Goal: Information Seeking & Learning: Learn about a topic

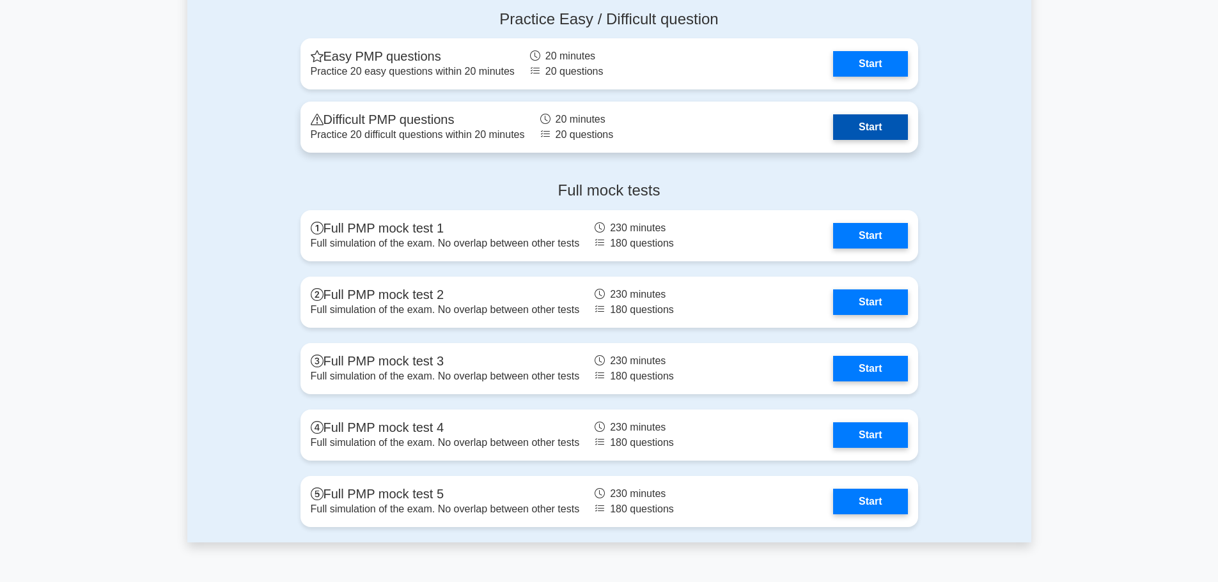
scroll to position [3516, 0]
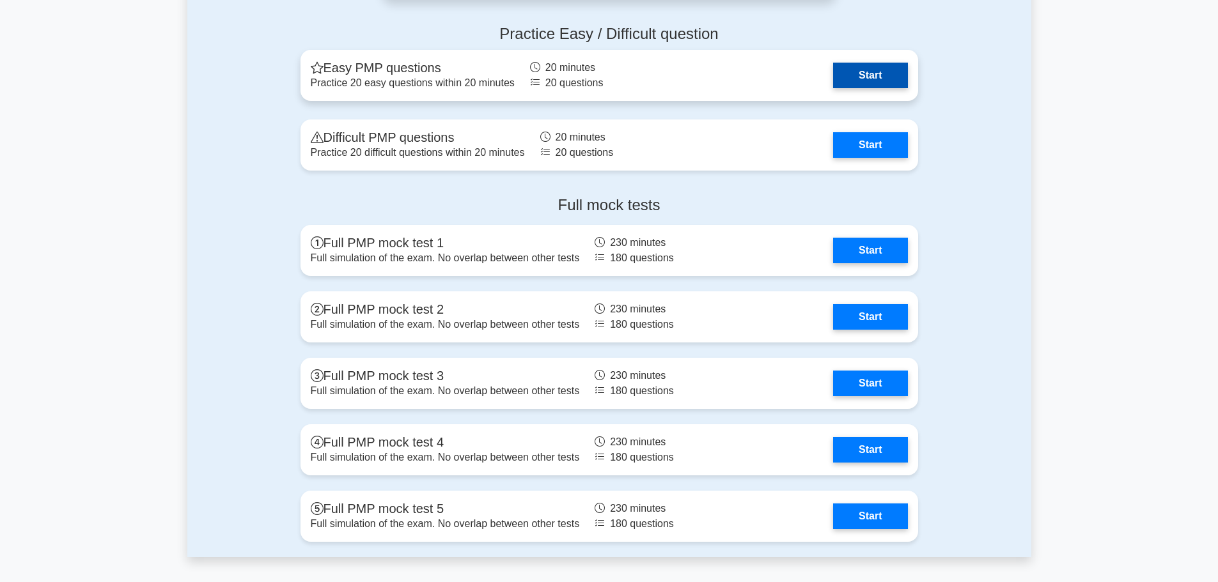
click at [857, 72] on link "Start" at bounding box center [870, 76] width 74 height 26
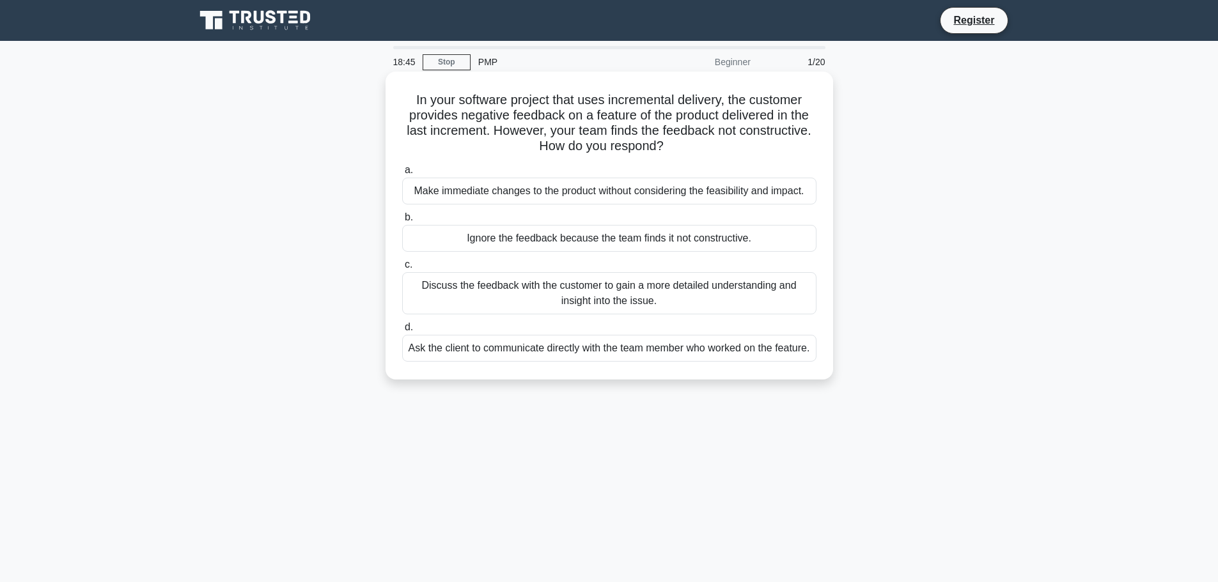
click at [701, 305] on div "Discuss the feedback with the customer to gain a more detailed understanding an…" at bounding box center [609, 293] width 414 height 42
click at [402, 269] on input "c. Discuss the feedback with the customer to gain a more detailed understanding…" at bounding box center [402, 265] width 0 height 8
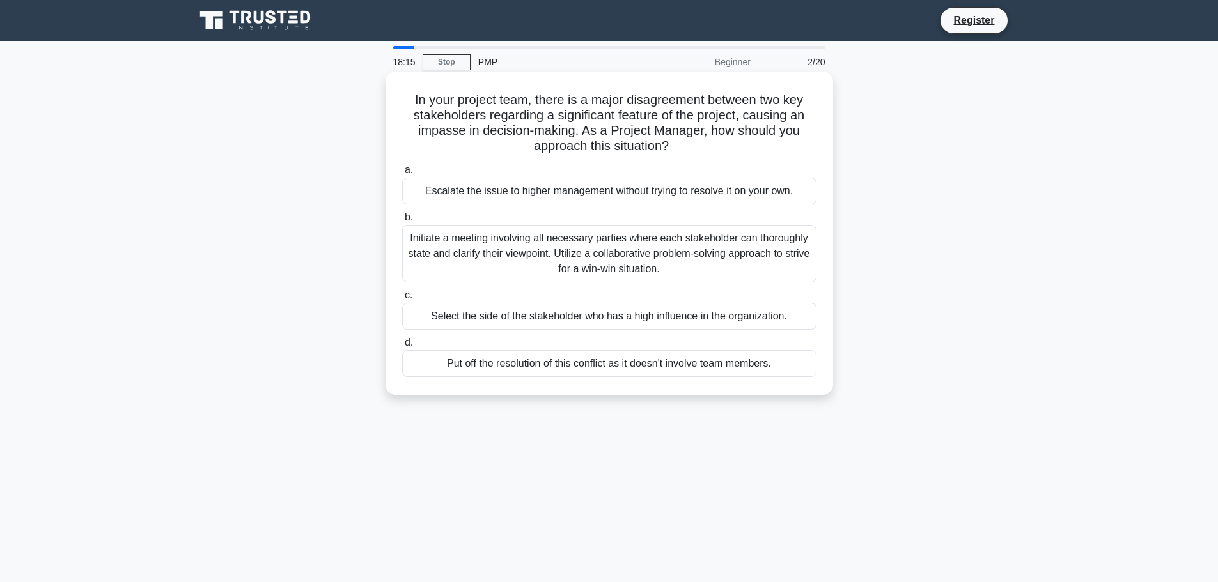
click at [669, 263] on div "Initiate a meeting involving all necessary parties where each stakeholder can t…" at bounding box center [609, 254] width 414 height 58
click at [402, 222] on input "b. Initiate a meeting involving all necessary parties where each stakeholder ca…" at bounding box center [402, 218] width 0 height 8
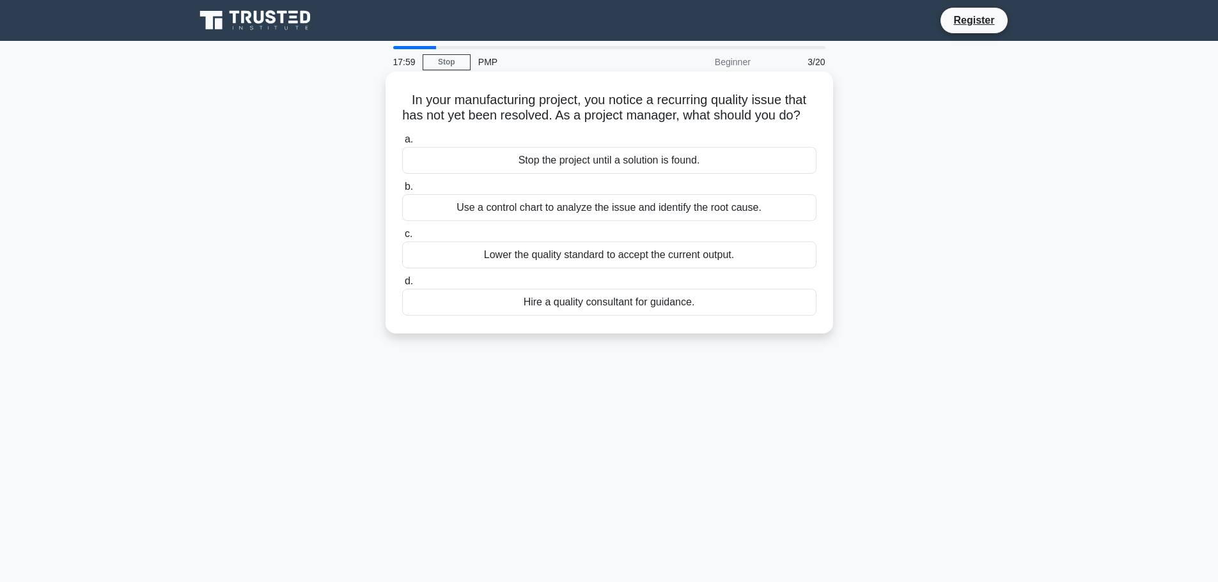
click at [671, 217] on div "Use a control chart to analyze the issue and identify the root cause." at bounding box center [609, 207] width 414 height 27
click at [402, 191] on input "b. Use a control chart to analyze the issue and identify the root cause." at bounding box center [402, 187] width 0 height 8
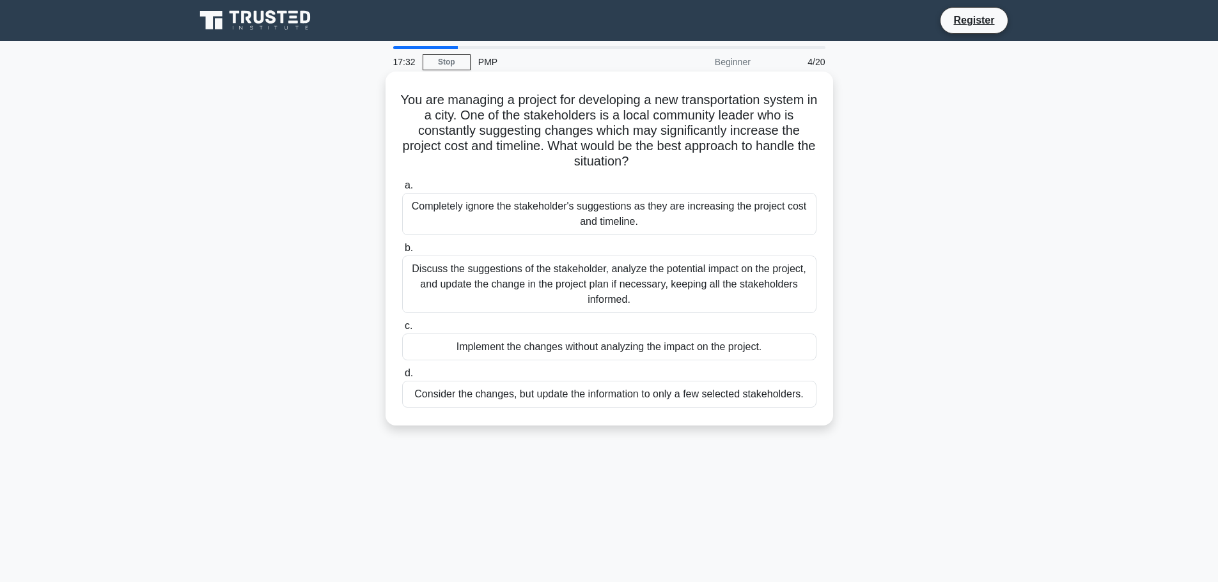
click at [644, 302] on div "Discuss the suggestions of the stakeholder, analyze the potential impact on the…" at bounding box center [609, 285] width 414 height 58
click at [402, 253] on input "b. Discuss the suggestions of the stakeholder, analyze the potential impact on …" at bounding box center [402, 248] width 0 height 8
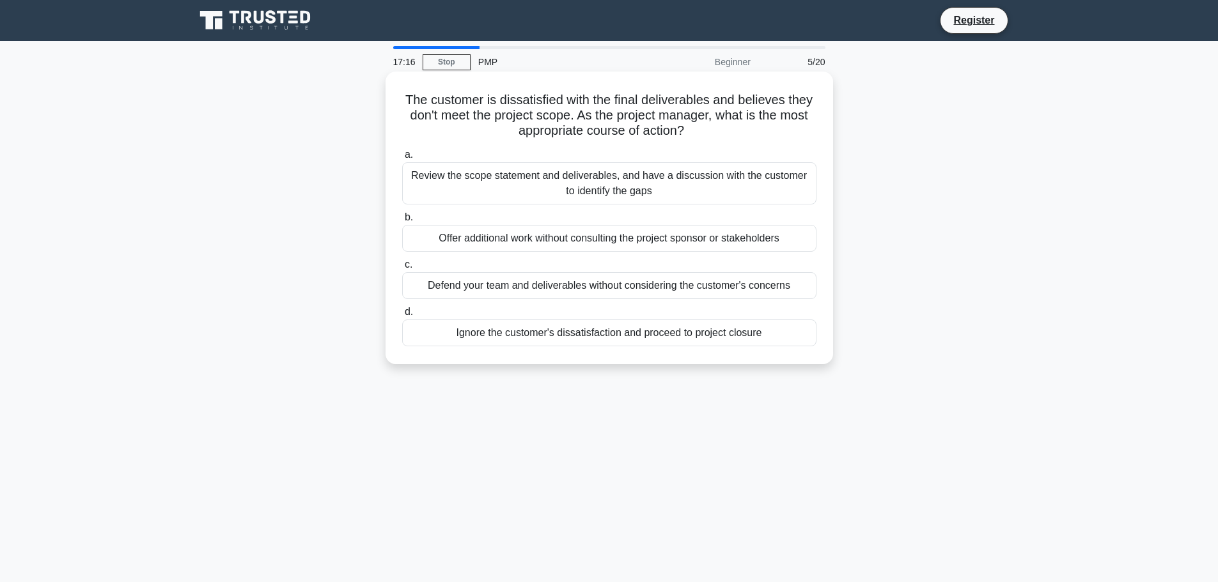
click at [658, 196] on div "Review the scope statement and deliverables, and have a discussion with the cus…" at bounding box center [609, 183] width 414 height 42
click at [402, 159] on input "a. Review the scope statement and deliverables, and have a discussion with the …" at bounding box center [402, 155] width 0 height 8
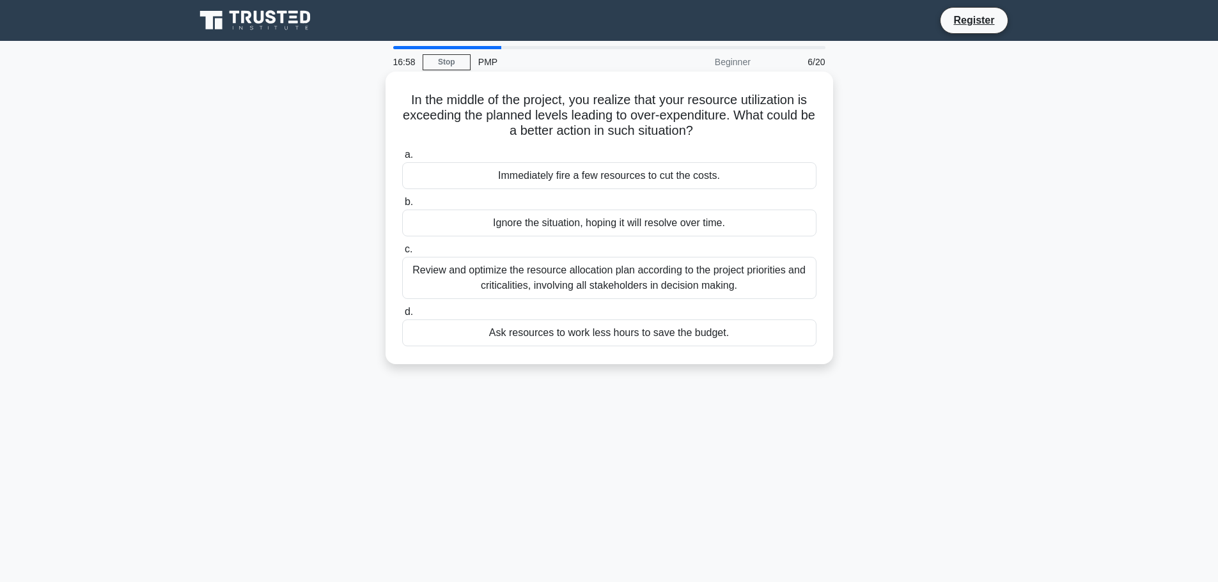
click at [654, 267] on div "Review and optimize the resource allocation plan according to the project prior…" at bounding box center [609, 278] width 414 height 42
click at [402, 254] on input "c. Review and optimize the resource allocation plan according to the project pr…" at bounding box center [402, 249] width 0 height 8
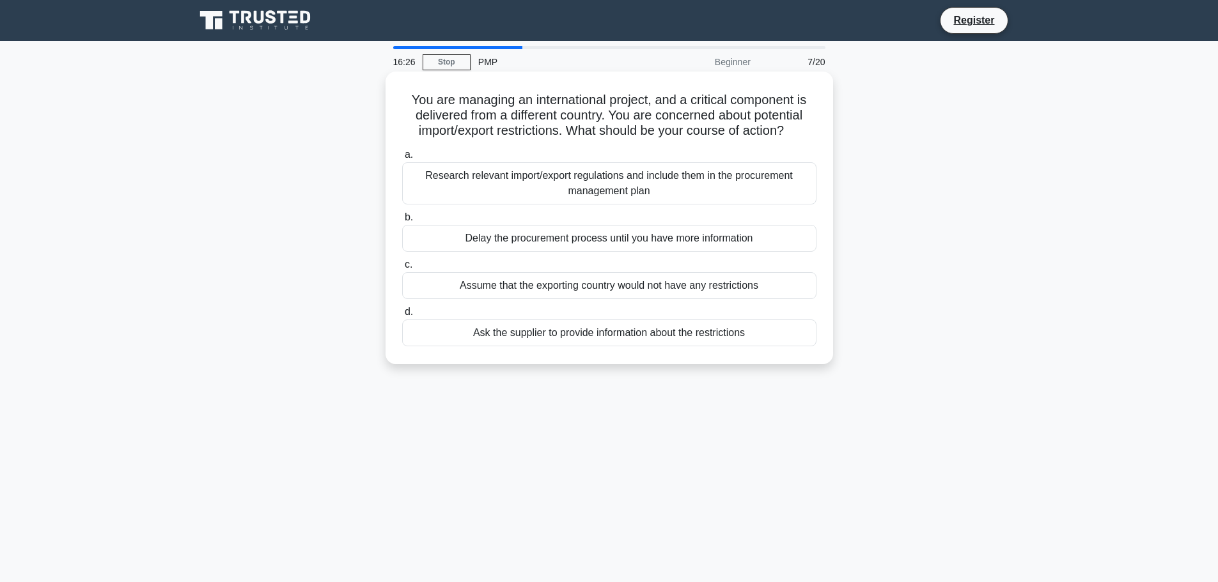
click at [662, 192] on div "Research relevant import/export regulations and include them in the procurement…" at bounding box center [609, 183] width 414 height 42
click at [402, 159] on input "a. Research relevant import/export regulations and include them in the procurem…" at bounding box center [402, 155] width 0 height 8
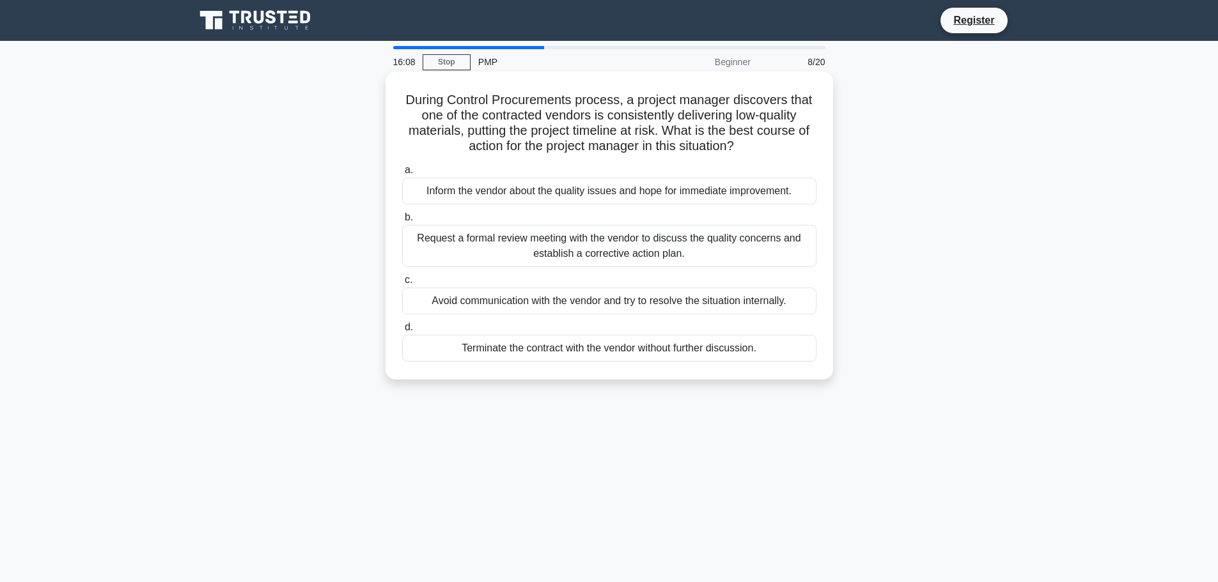
click at [653, 263] on div "Request a formal review meeting with the vendor to discuss the quality concerns…" at bounding box center [609, 246] width 414 height 42
click at [402, 222] on input "b. Request a formal review meeting with the vendor to discuss the quality conce…" at bounding box center [402, 218] width 0 height 8
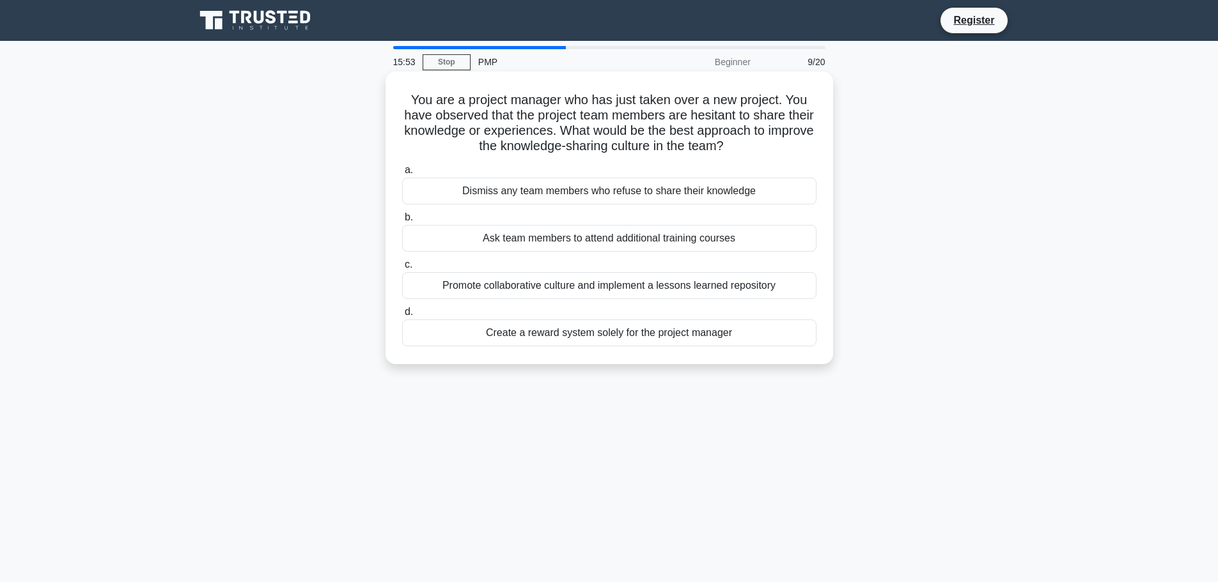
click at [652, 284] on div "Promote collaborative culture and implement a lessons learned repository" at bounding box center [609, 285] width 414 height 27
click at [402, 269] on input "c. Promote collaborative culture and implement a lessons learned repository" at bounding box center [402, 265] width 0 height 8
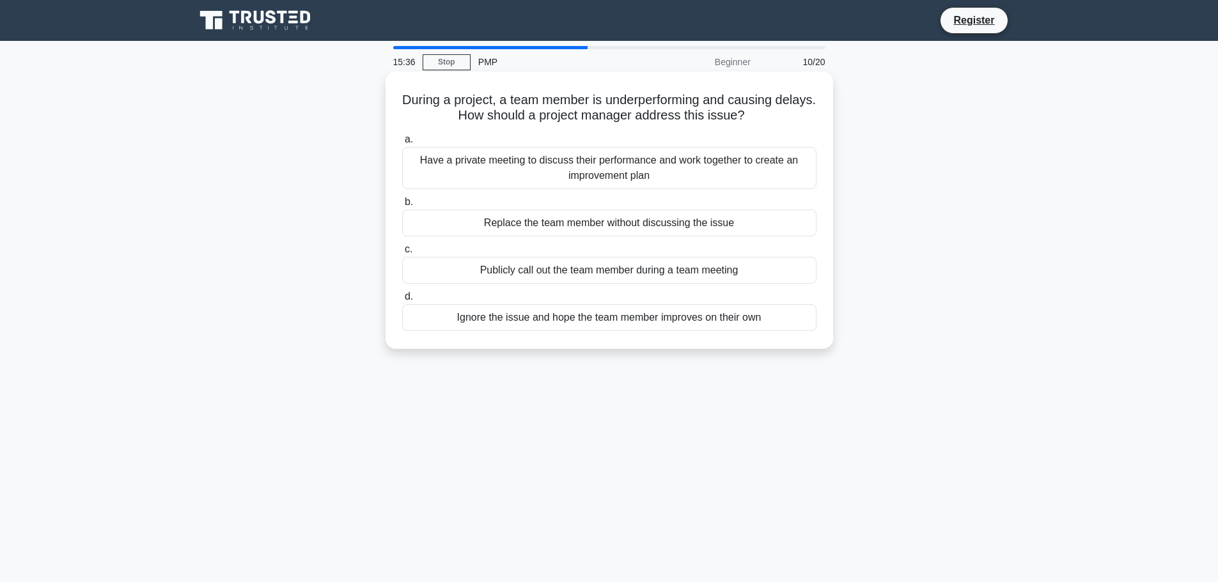
click at [659, 166] on div "Have a private meeting to discuss their performance and work together to create…" at bounding box center [609, 168] width 414 height 42
click at [402, 144] on input "a. Have a private meeting to discuss their performance and work together to cre…" at bounding box center [402, 140] width 0 height 8
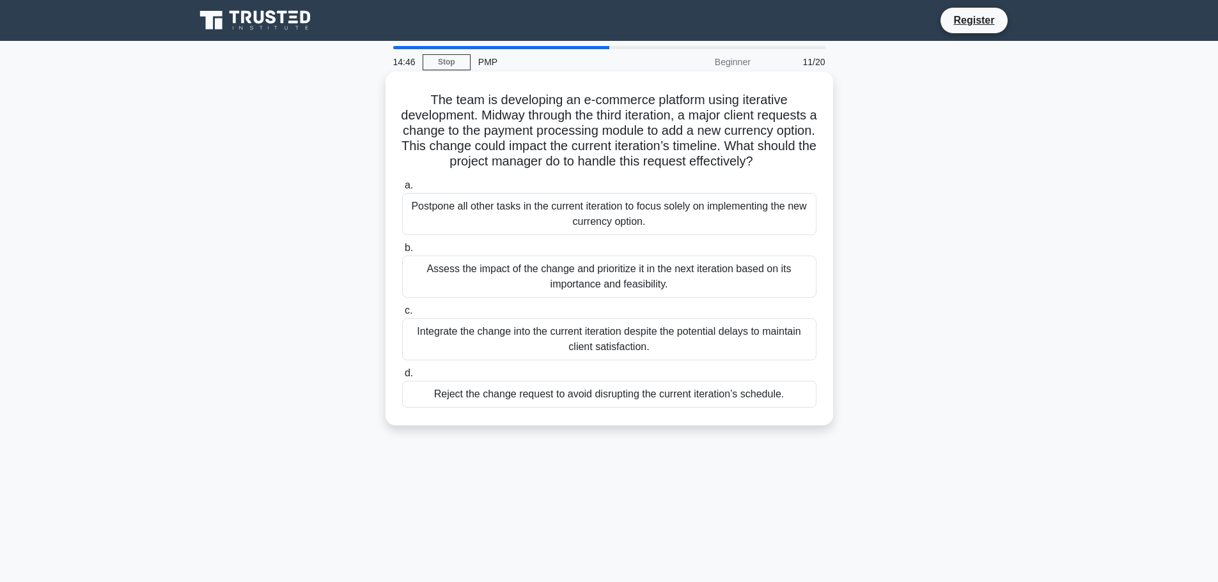
click at [706, 297] on div "Assess the impact of the change and prioritize it in the next iteration based o…" at bounding box center [609, 277] width 414 height 42
click at [402, 253] on input "b. Assess the impact of the change and prioritize it in the next iteration base…" at bounding box center [402, 248] width 0 height 8
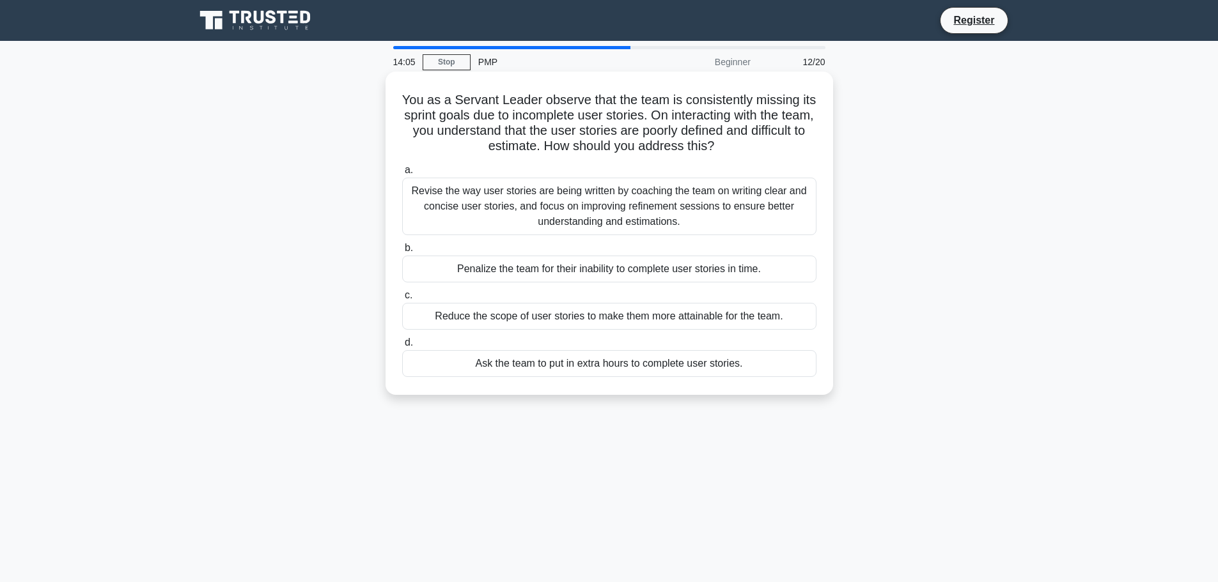
click at [703, 217] on div "Revise the way user stories are being written by coaching the team on writing c…" at bounding box center [609, 207] width 414 height 58
click at [402, 175] on input "a. Revise the way user stories are being written by coaching the team on writin…" at bounding box center [402, 170] width 0 height 8
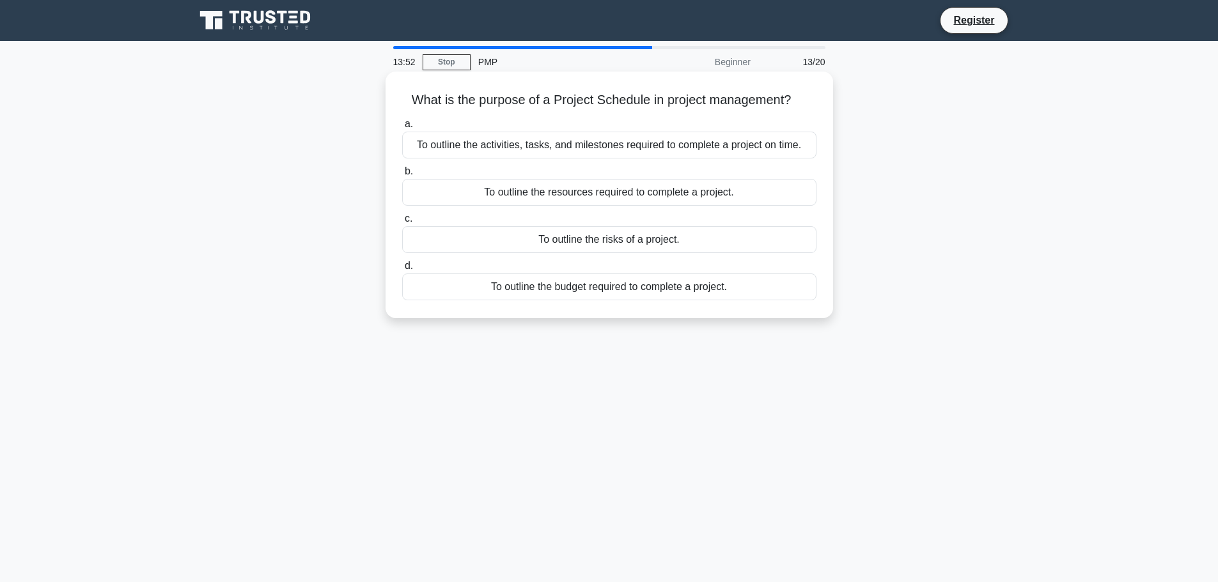
click at [677, 149] on div "To outline the activities, tasks, and milestones required to complete a project…" at bounding box center [609, 145] width 414 height 27
click at [402, 128] on input "a. To outline the activities, tasks, and milestones required to complete a proj…" at bounding box center [402, 124] width 0 height 8
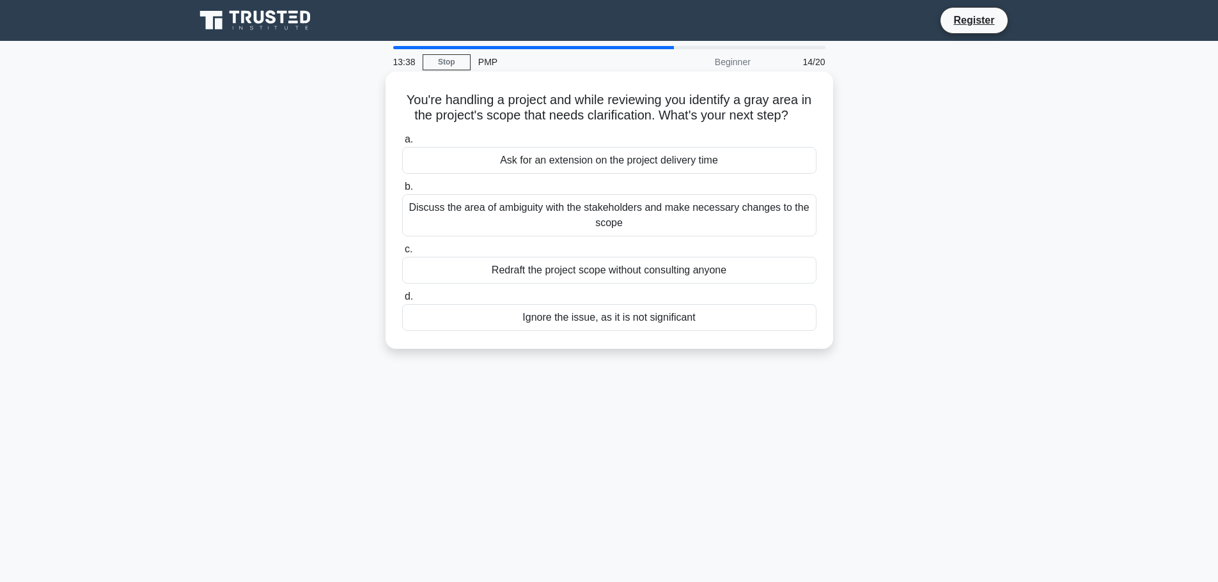
click at [676, 218] on div "Discuss the area of ambiguity with the stakeholders and make necessary changes …" at bounding box center [609, 215] width 414 height 42
click at [402, 191] on input "b. Discuss the area of ambiguity with the stakeholders and make necessary chang…" at bounding box center [402, 187] width 0 height 8
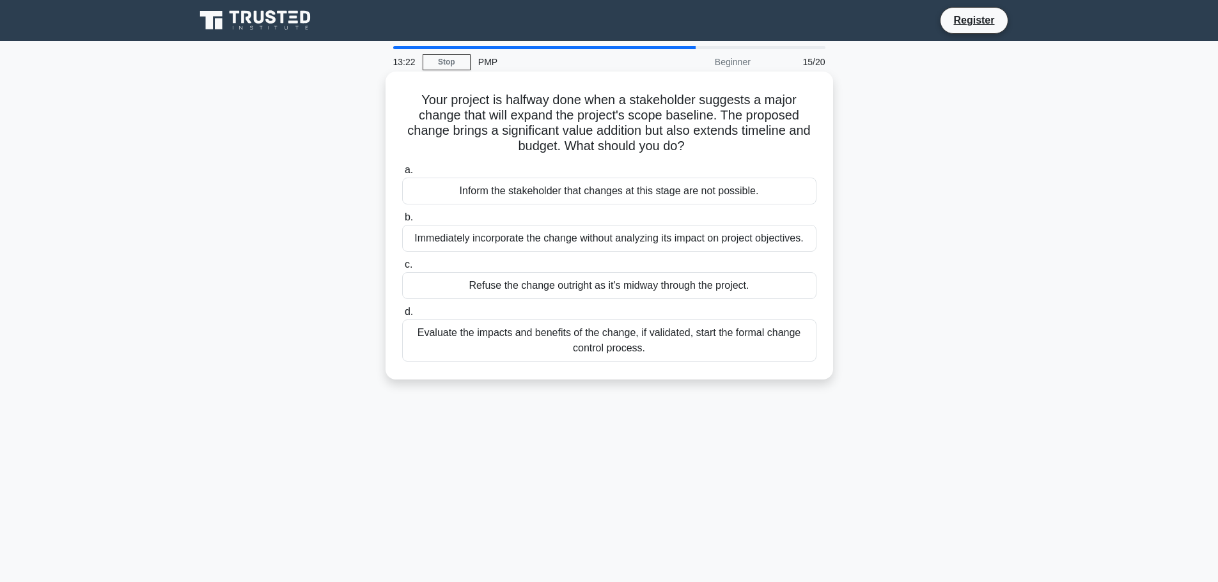
click at [676, 335] on div "Evaluate the impacts and benefits of the change, if validated, start the formal…" at bounding box center [609, 341] width 414 height 42
click at [402, 316] on input "d. Evaluate the impacts and benefits of the change, if validated, start the for…" at bounding box center [402, 312] width 0 height 8
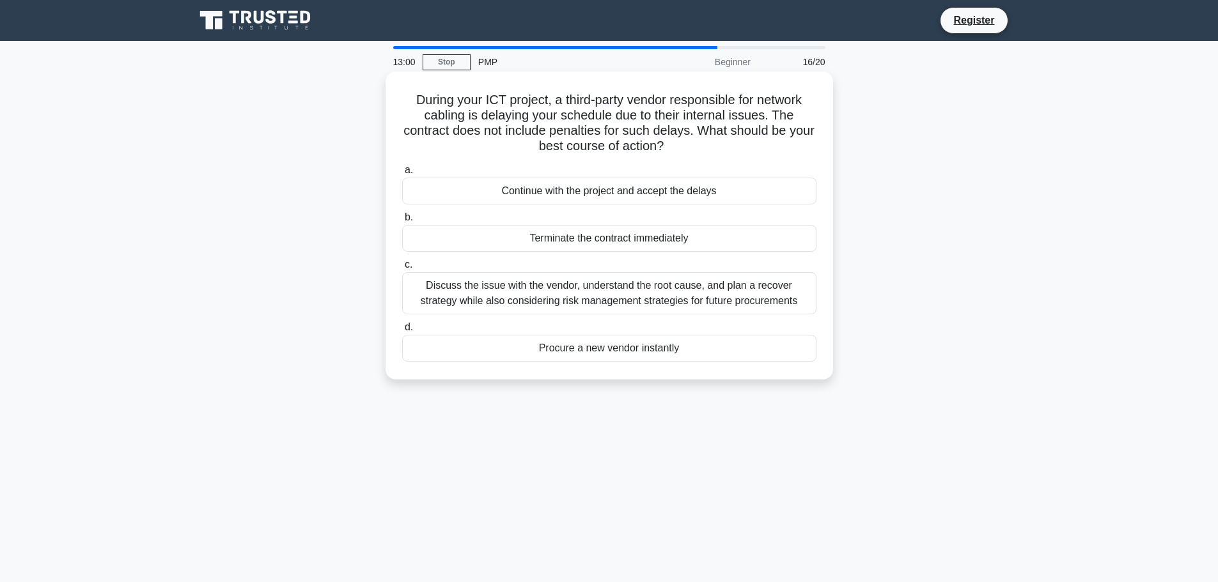
click at [674, 307] on div "Discuss the issue with the vendor, understand the root cause, and plan a recove…" at bounding box center [609, 293] width 414 height 42
click at [402, 269] on input "c. Discuss the issue with the vendor, understand the root cause, and plan a rec…" at bounding box center [402, 265] width 0 height 8
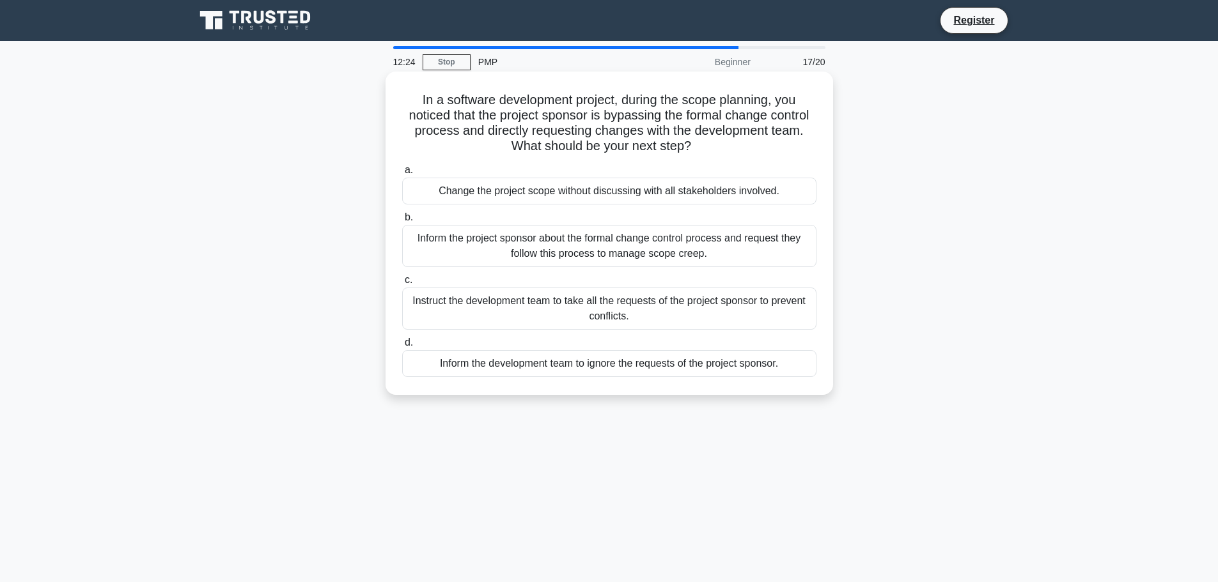
click at [687, 252] on div "Inform the project sponsor about the formal change control process and request …" at bounding box center [609, 246] width 414 height 42
click at [402, 222] on input "b. Inform the project sponsor about the formal change control process and reque…" at bounding box center [402, 218] width 0 height 8
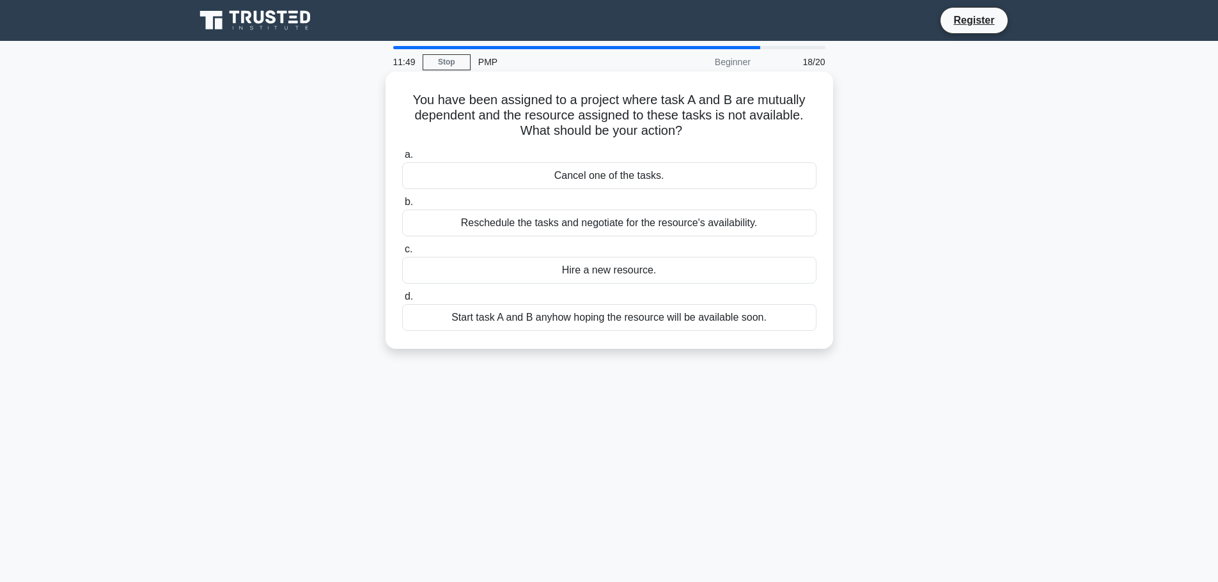
click at [694, 231] on div "Reschedule the tasks and negotiate for the resource's availability." at bounding box center [609, 223] width 414 height 27
click at [402, 206] on input "b. Reschedule the tasks and negotiate for the resource's availability." at bounding box center [402, 202] width 0 height 8
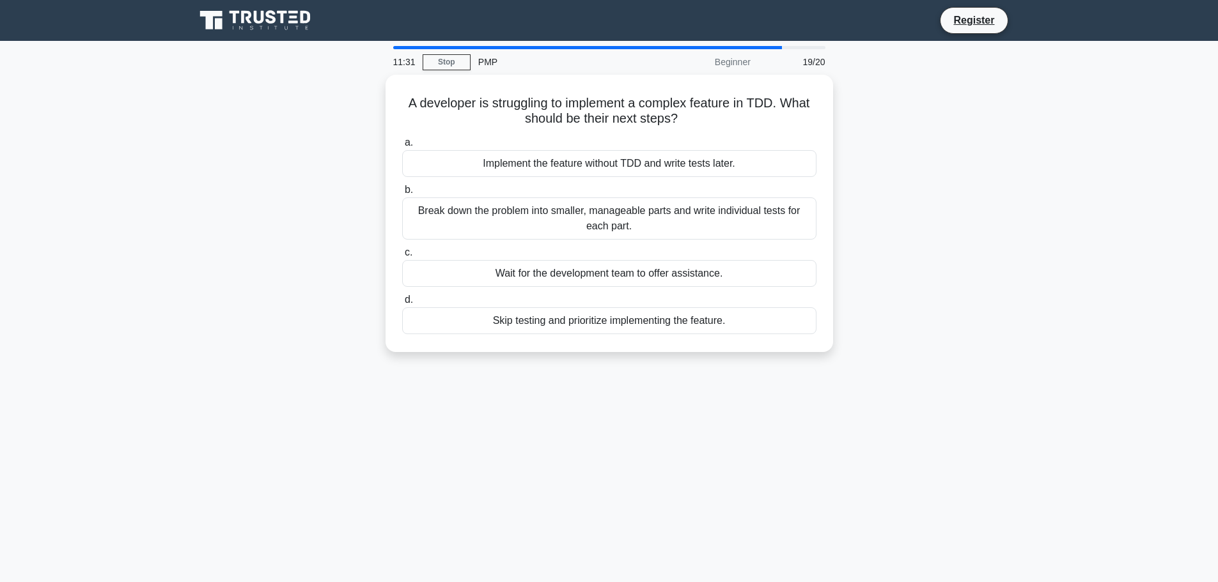
click at [694, 231] on div "Break down the problem into smaller, manageable parts and write individual test…" at bounding box center [609, 219] width 414 height 42
click at [402, 194] on input "b. Break down the problem into smaller, manageable parts and write individual t…" at bounding box center [402, 190] width 0 height 8
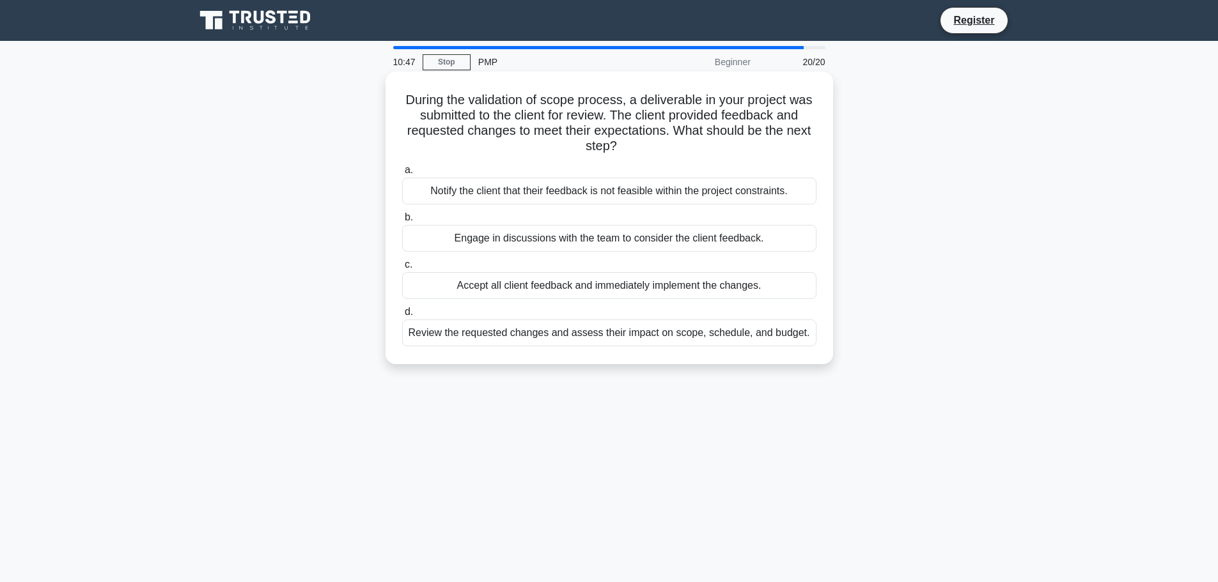
click at [690, 333] on div "Review the requested changes and assess their impact on scope, schedule, and bu…" at bounding box center [609, 333] width 414 height 27
click at [402, 316] on input "d. Review the requested changes and assess their impact on scope, schedule, and…" at bounding box center [402, 312] width 0 height 8
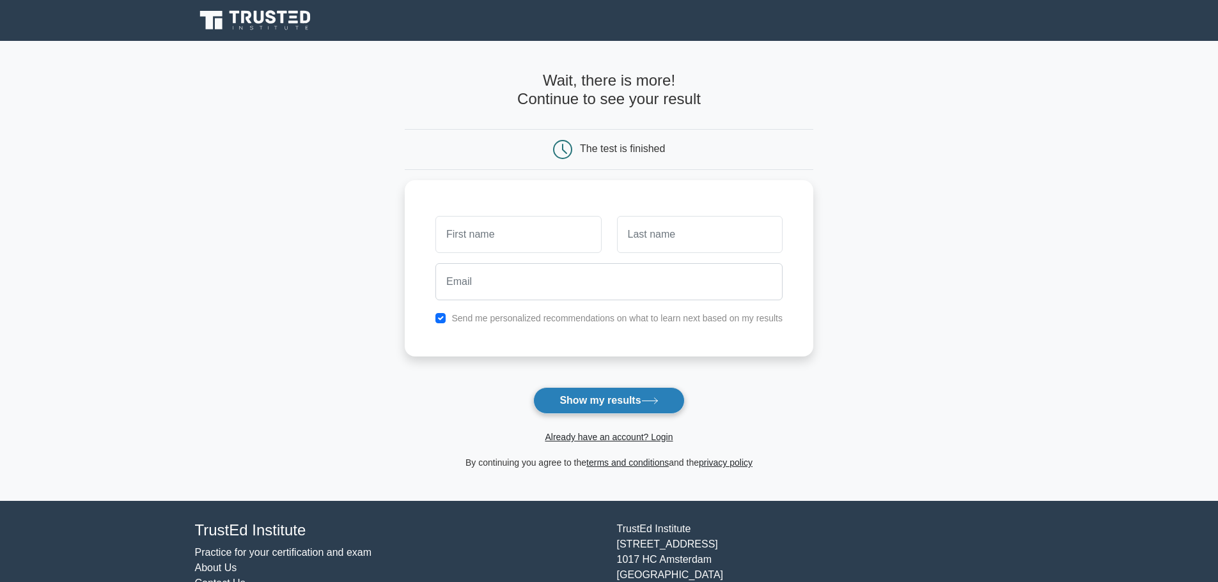
click at [642, 391] on button "Show my results" at bounding box center [608, 400] width 151 height 27
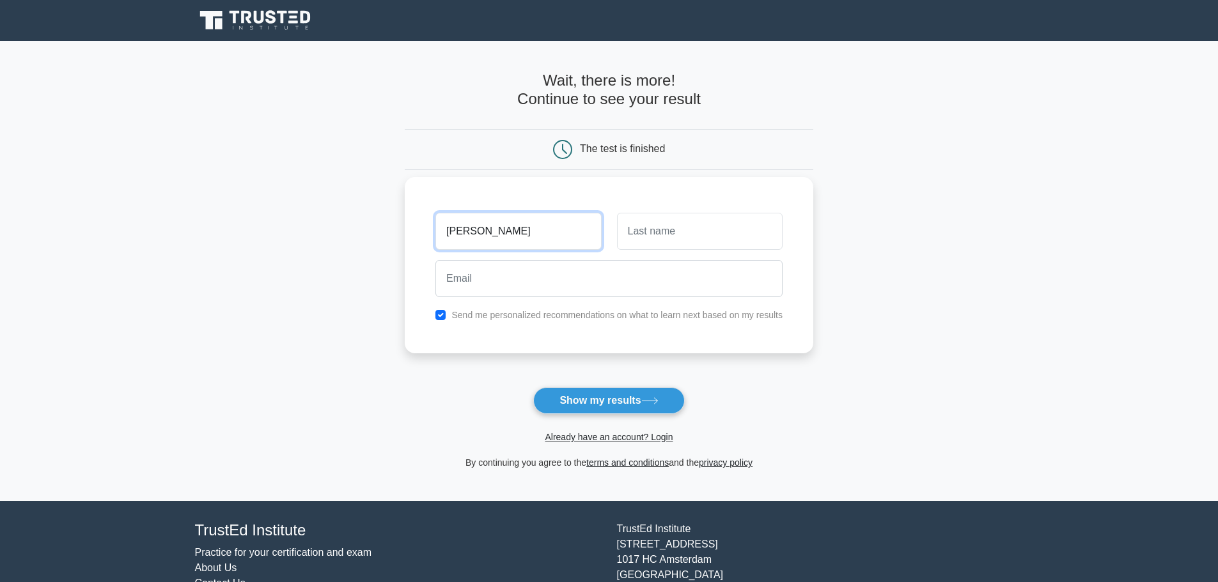
type input "[PERSON_NAME]"
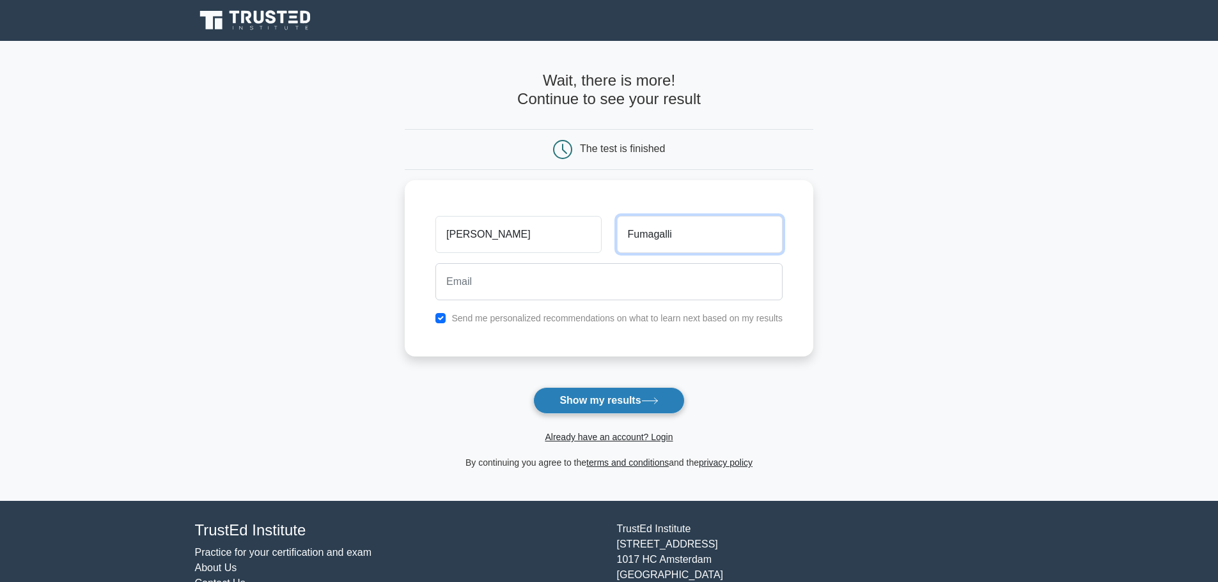
type input "Fumagalli"
click at [650, 399] on icon at bounding box center [649, 401] width 17 height 7
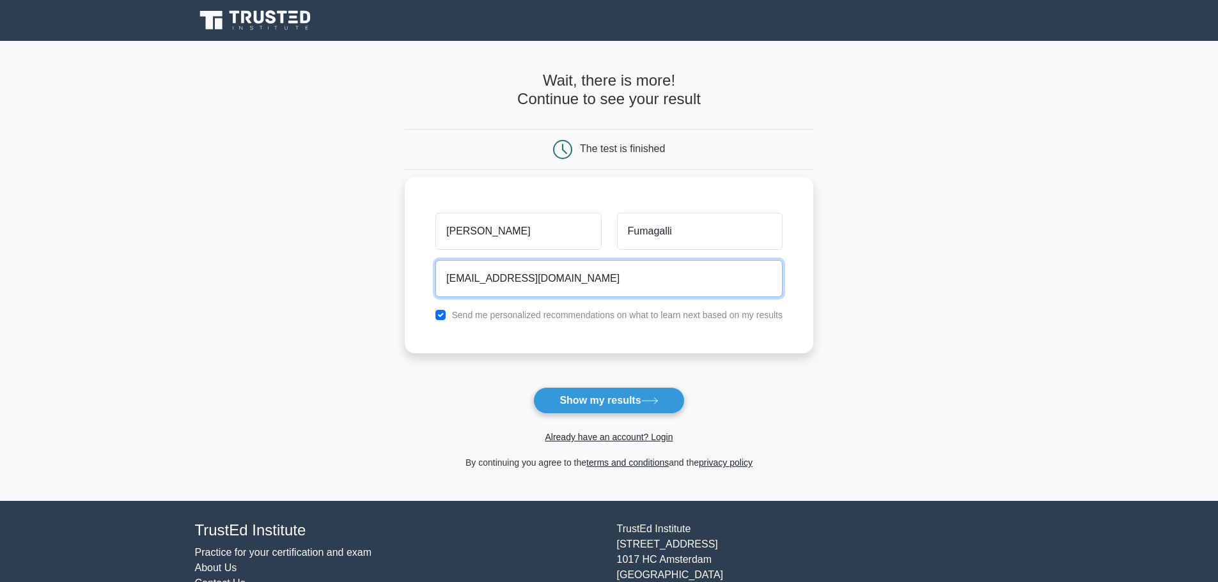
type input "lucafuma93@tiscali.it"
click at [441, 316] on input "checkbox" at bounding box center [440, 315] width 10 height 10
checkbox input "false"
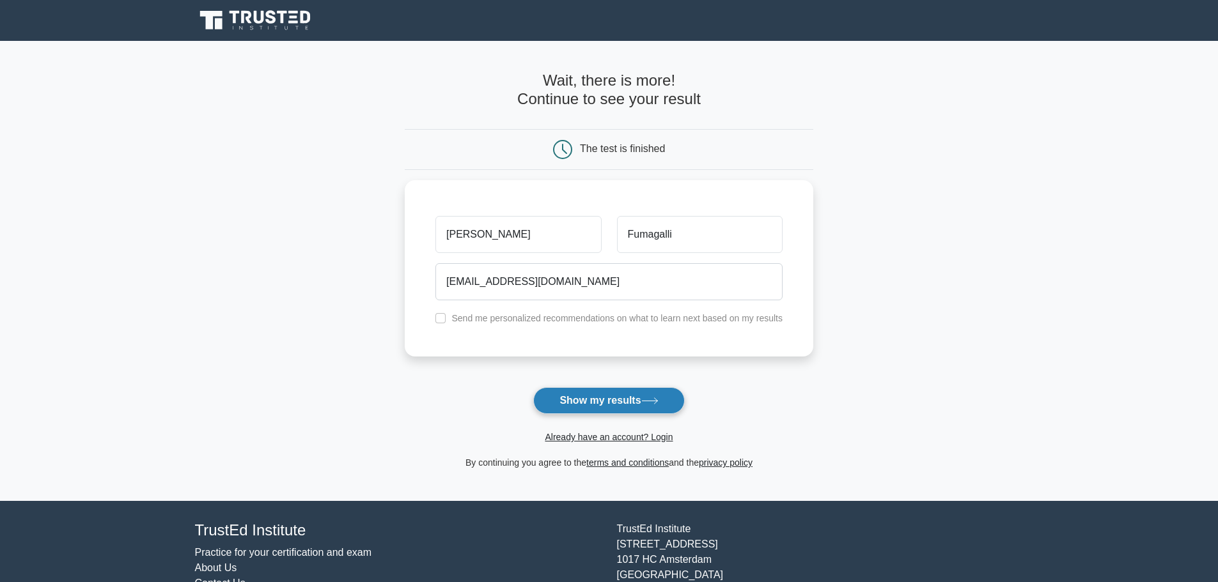
click at [623, 401] on button "Show my results" at bounding box center [608, 400] width 151 height 27
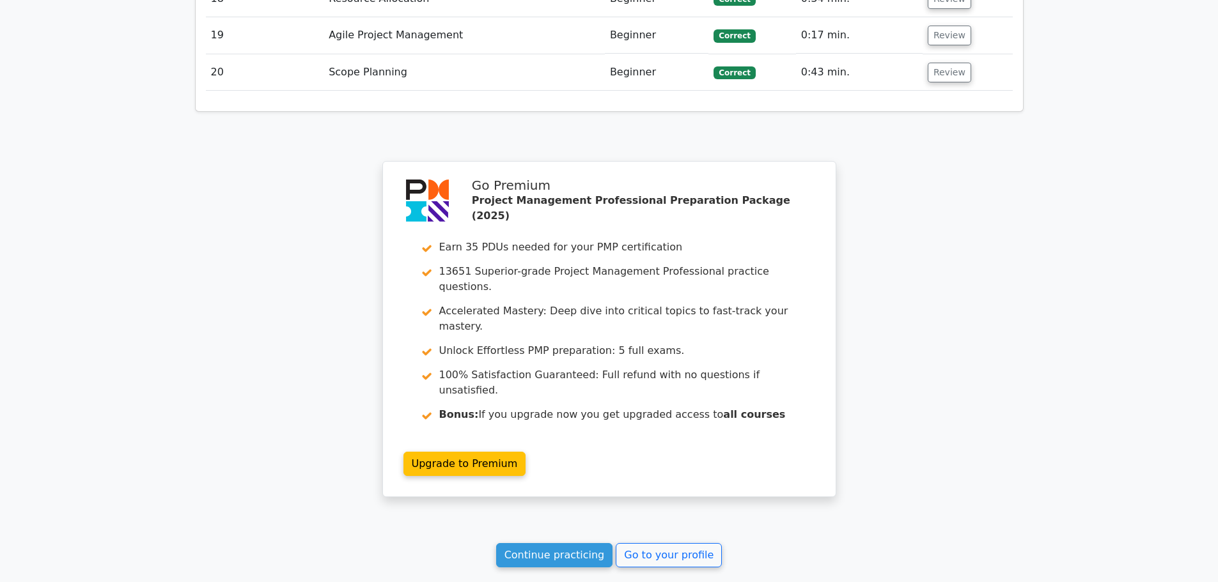
scroll to position [2447, 0]
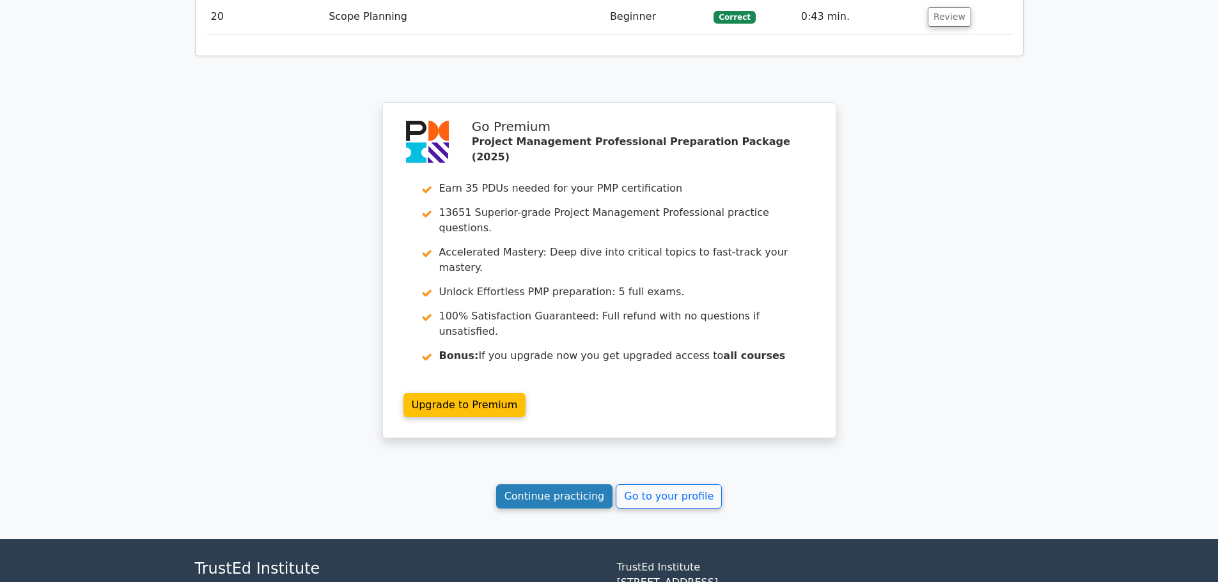
click at [590, 485] on link "Continue practicing" at bounding box center [554, 497] width 117 height 24
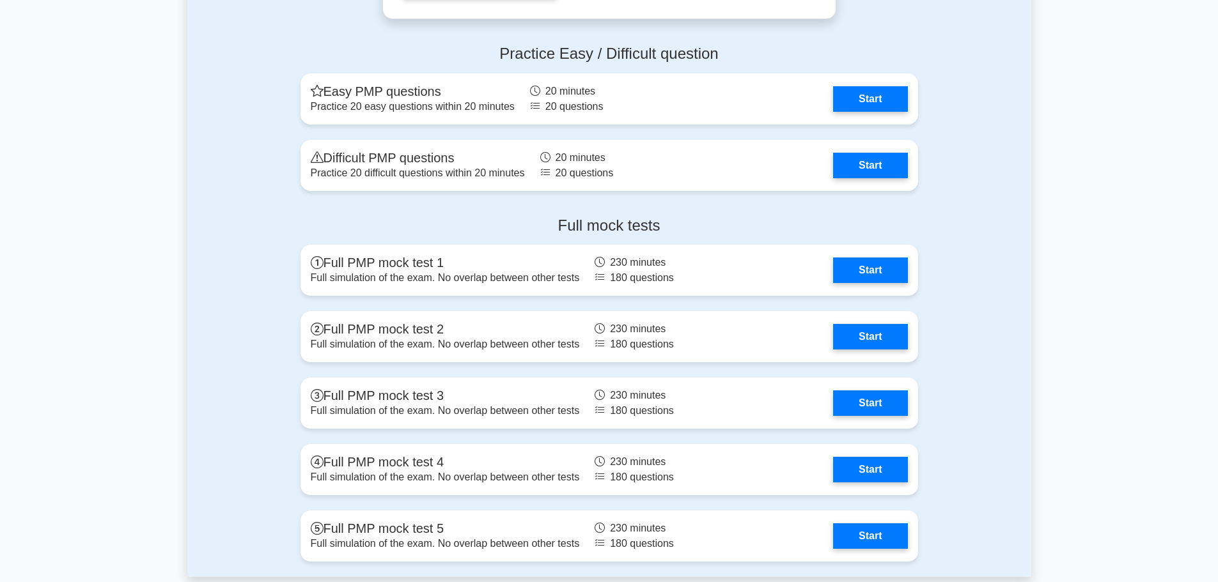
scroll to position [3883, 0]
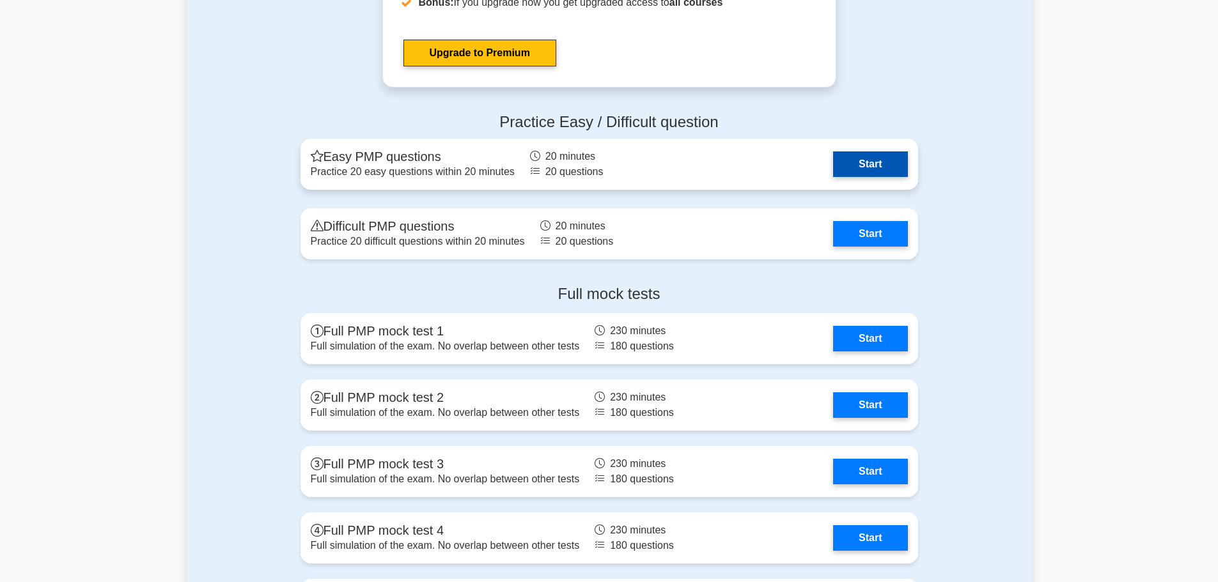
click at [881, 170] on link "Start" at bounding box center [870, 165] width 74 height 26
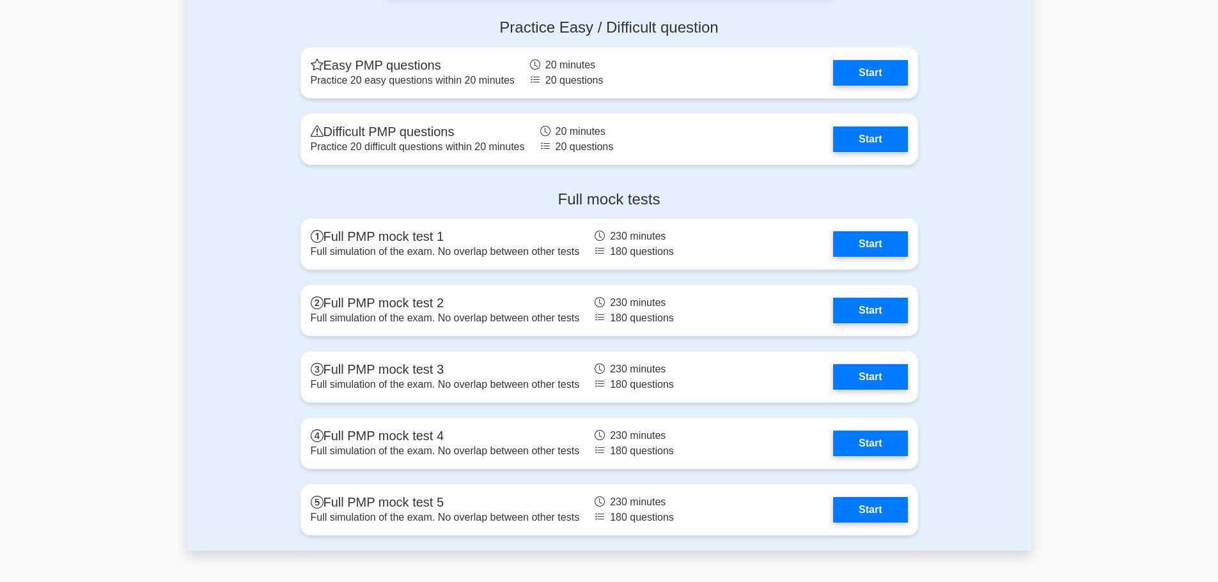
scroll to position [3947, 0]
